Goal: Information Seeking & Learning: Learn about a topic

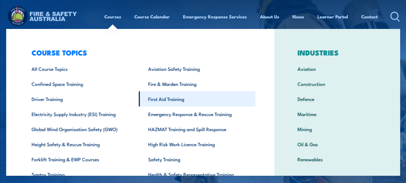
click at [184, 98] on link "First Aid Training" at bounding box center [197, 98] width 117 height 15
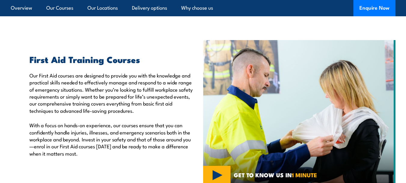
scroll to position [265, 0]
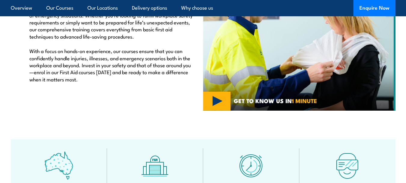
click at [223, 101] on img at bounding box center [299, 38] width 192 height 144
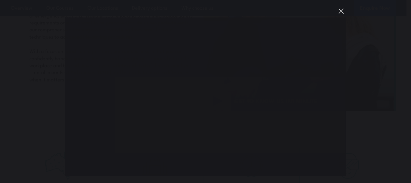
click at [341, 11] on button "You can close this modal content with the ESC key" at bounding box center [341, 11] width 10 height 10
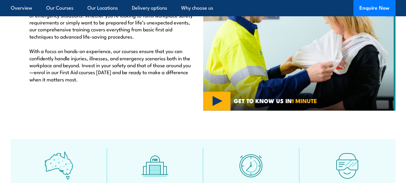
scroll to position [47, 0]
